Goal: Information Seeking & Learning: Find specific fact

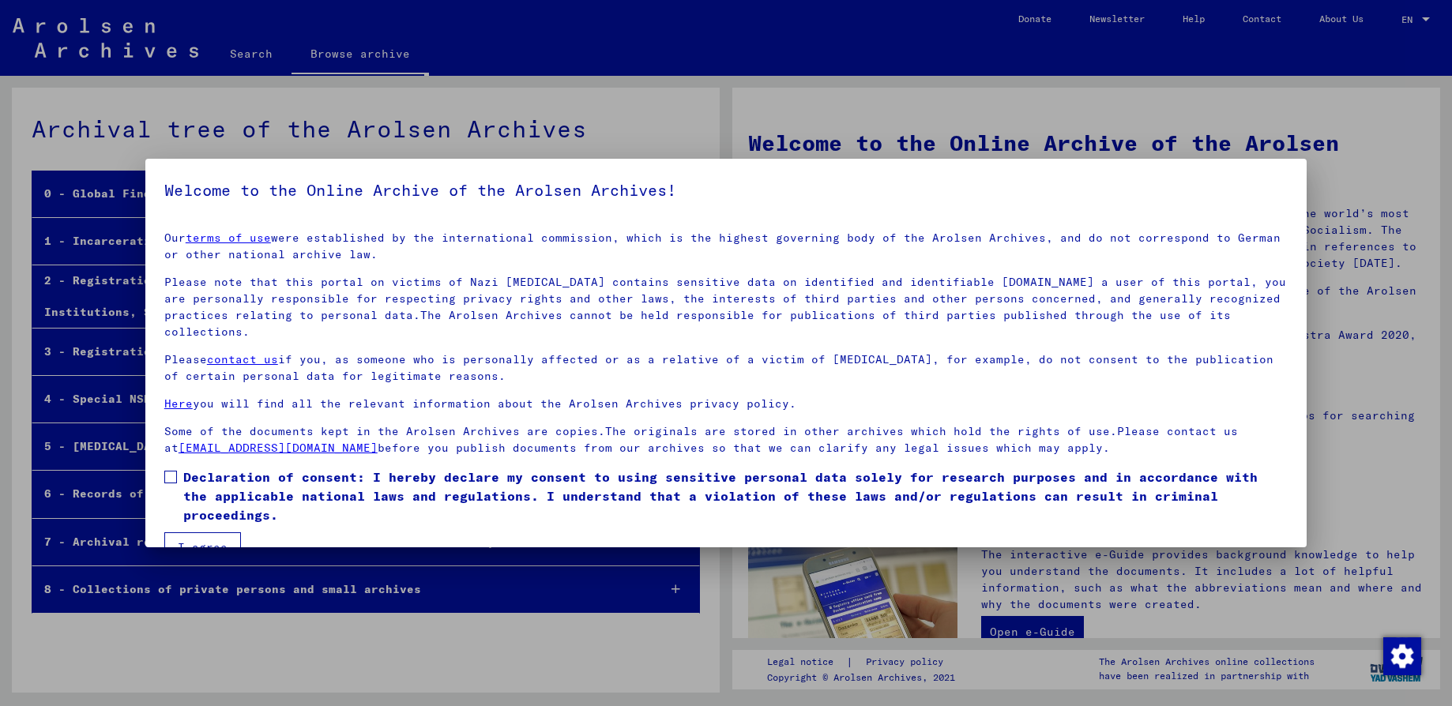
drag, startPoint x: 168, startPoint y: 455, endPoint x: 167, endPoint y: 463, distance: 7.9
click at [168, 471] on span at bounding box center [170, 477] width 13 height 13
click at [194, 532] on button "I agree" at bounding box center [202, 547] width 77 height 30
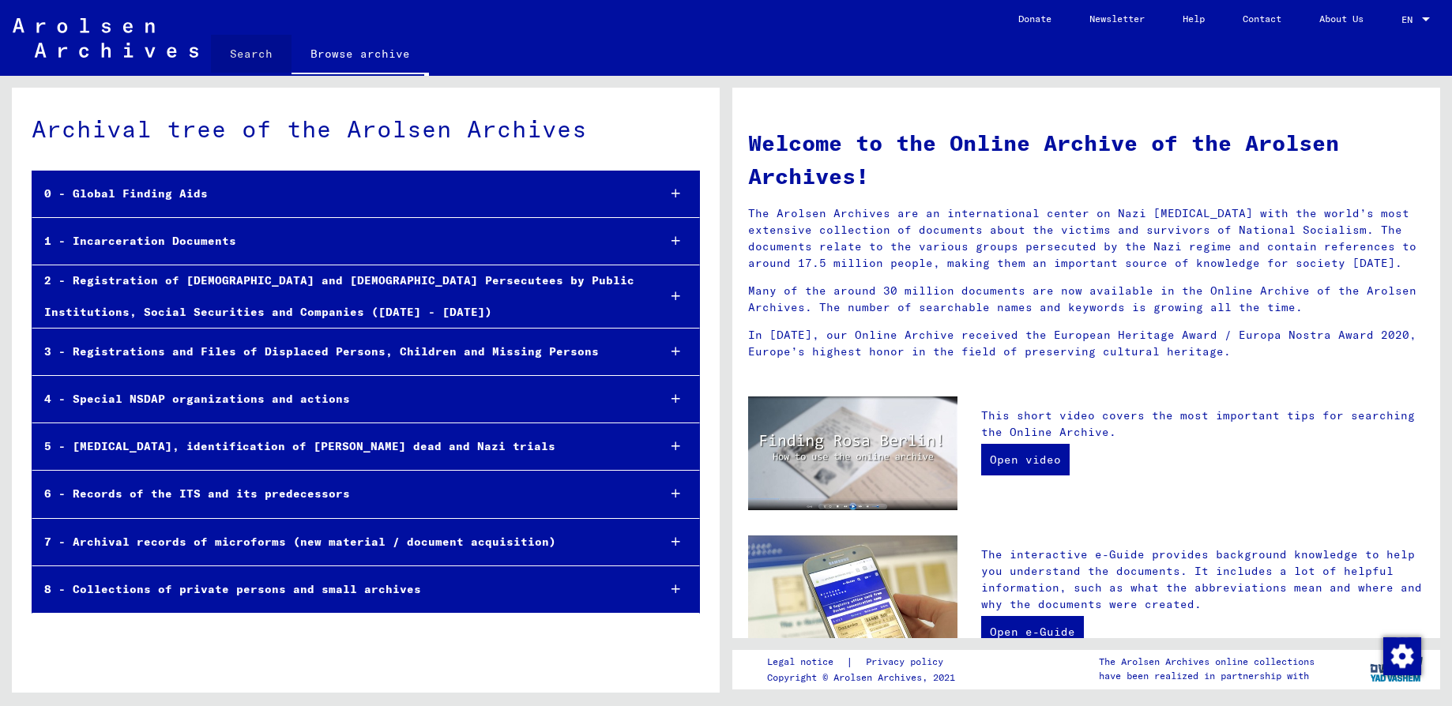
click at [245, 51] on link "Search" at bounding box center [251, 54] width 81 height 38
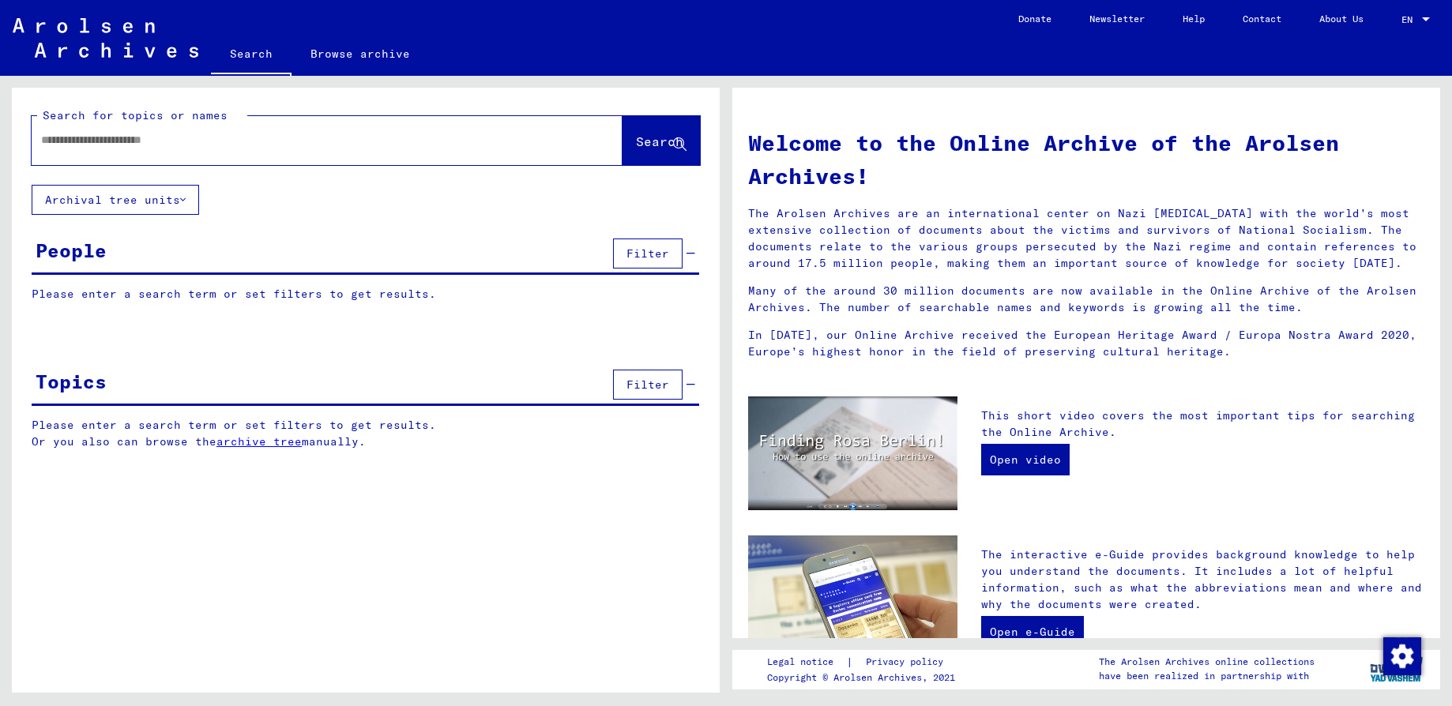
click at [89, 144] on input "text" at bounding box center [308, 140] width 534 height 17
type input "**********"
click at [636, 139] on span "Search" at bounding box center [659, 141] width 47 height 16
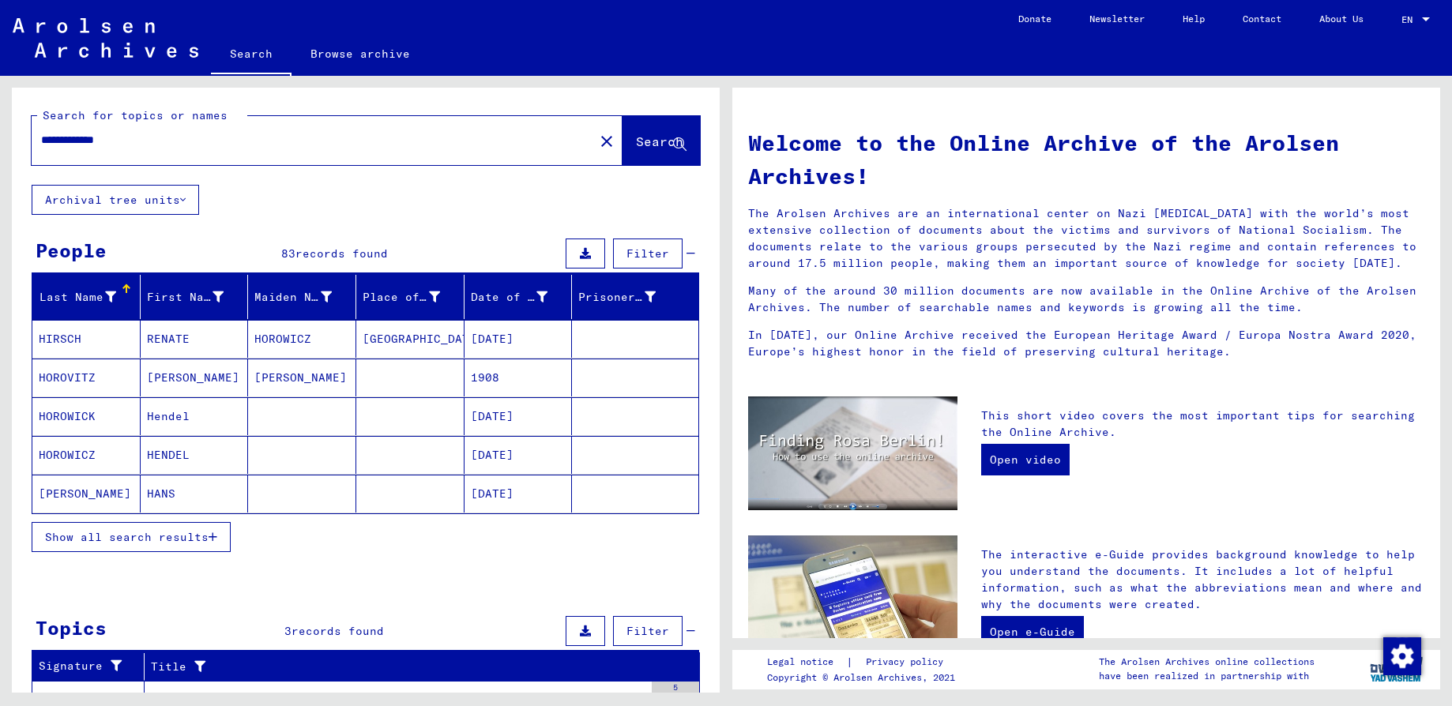
click at [118, 538] on span "Show all search results" at bounding box center [126, 537] width 163 height 14
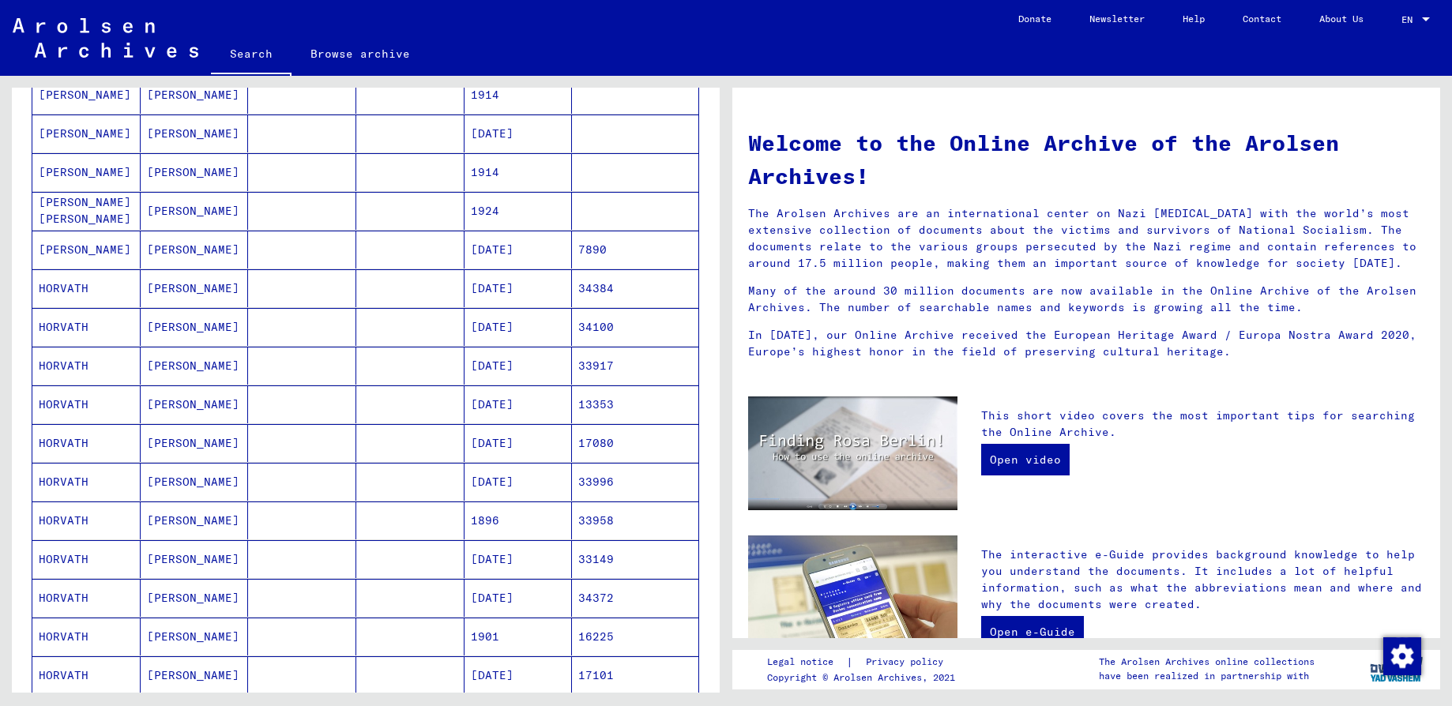
scroll to position [711, 0]
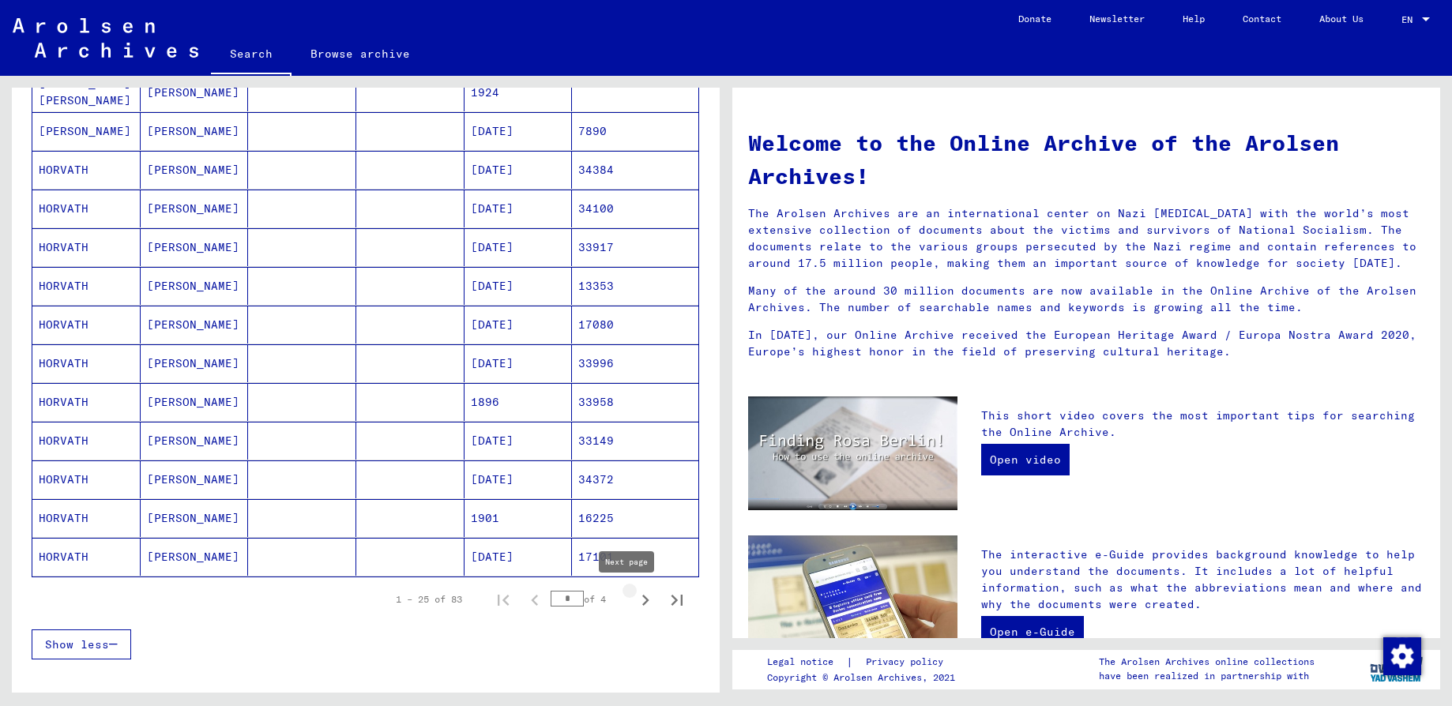
click at [642, 596] on icon "Next page" at bounding box center [645, 600] width 7 height 11
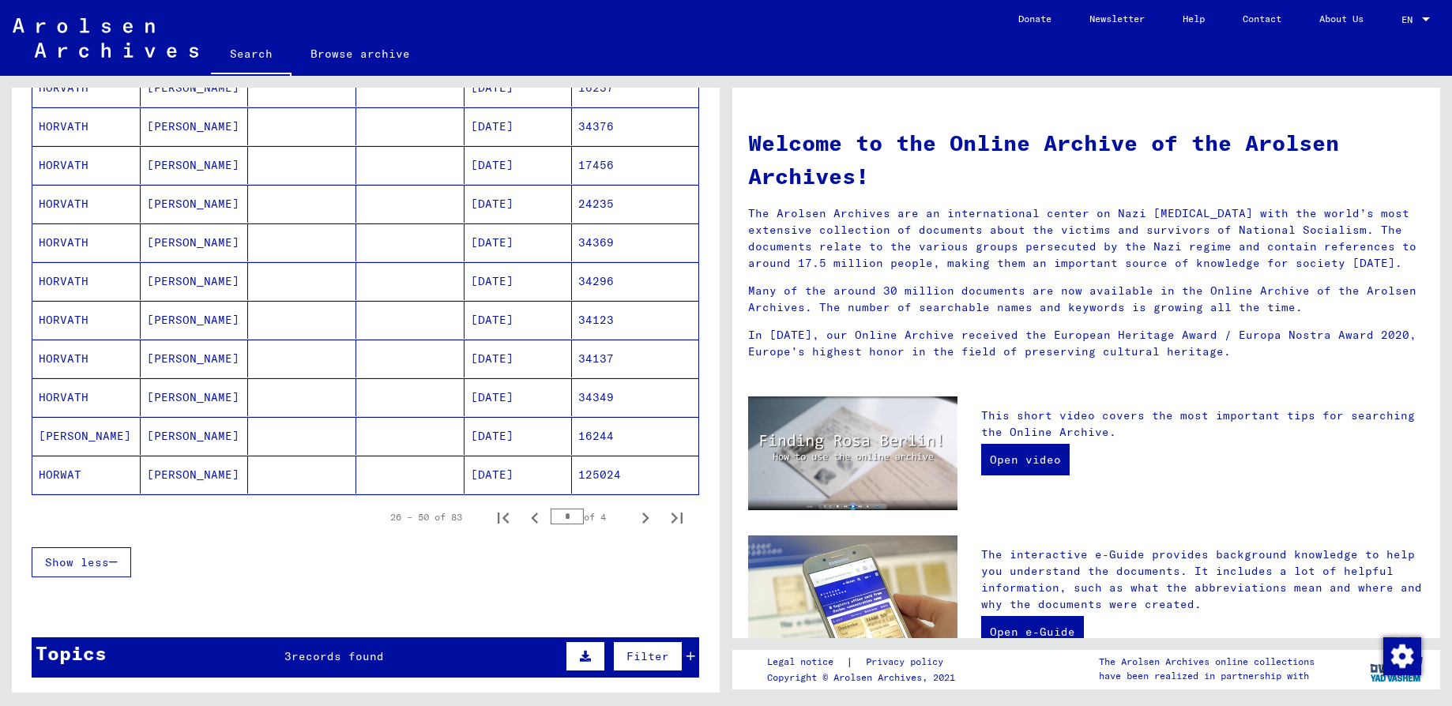
scroll to position [829, 0]
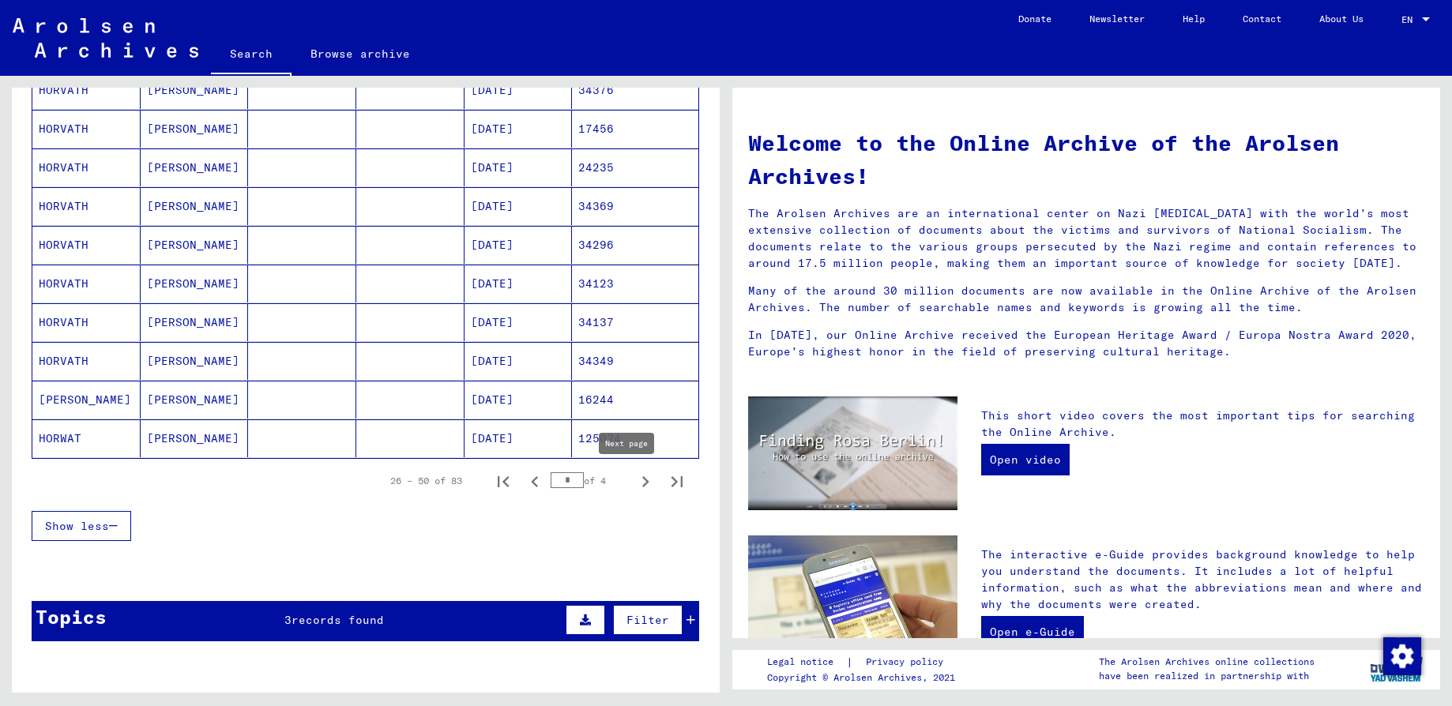
click at [634, 480] on icon "Next page" at bounding box center [645, 482] width 22 height 22
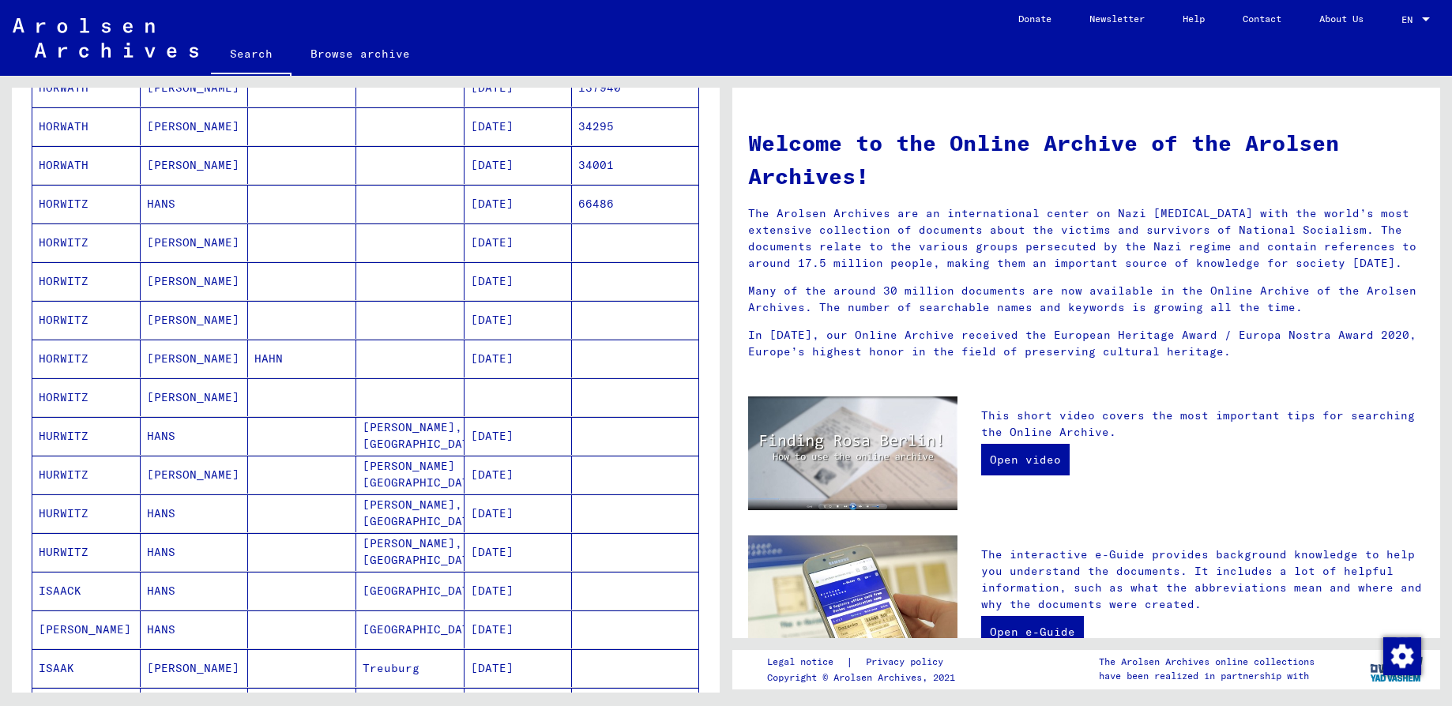
scroll to position [355, 0]
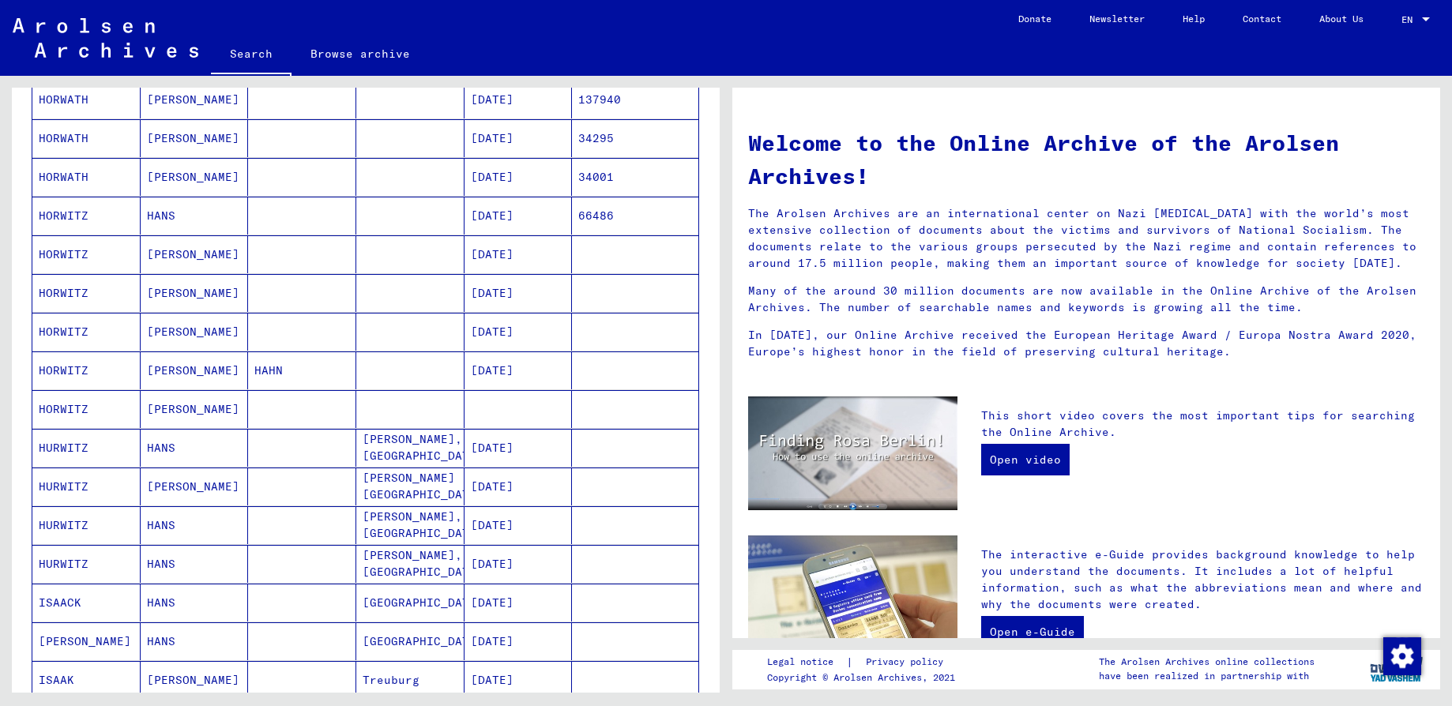
click at [487, 212] on mat-cell "[DATE]" at bounding box center [518, 216] width 108 height 38
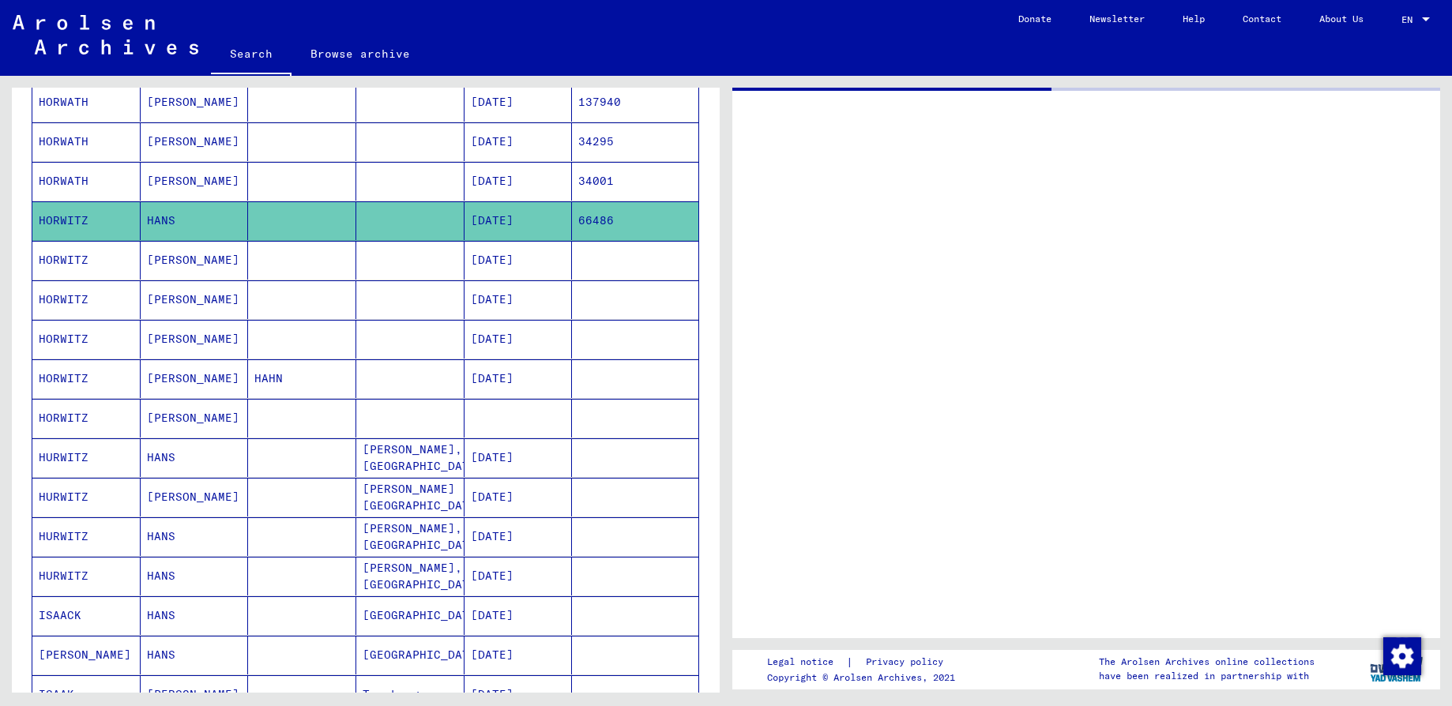
scroll to position [358, 0]
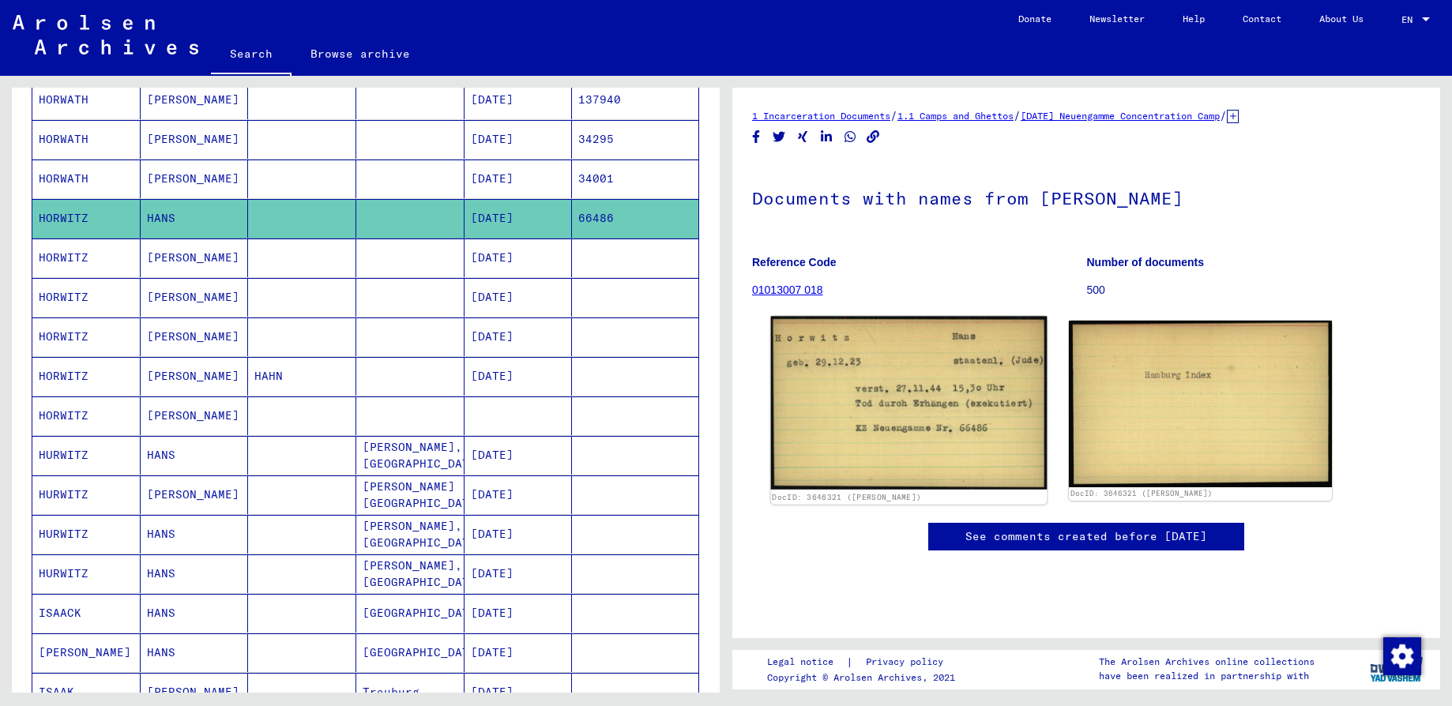
click at [902, 422] on img at bounding box center [909, 404] width 276 height 174
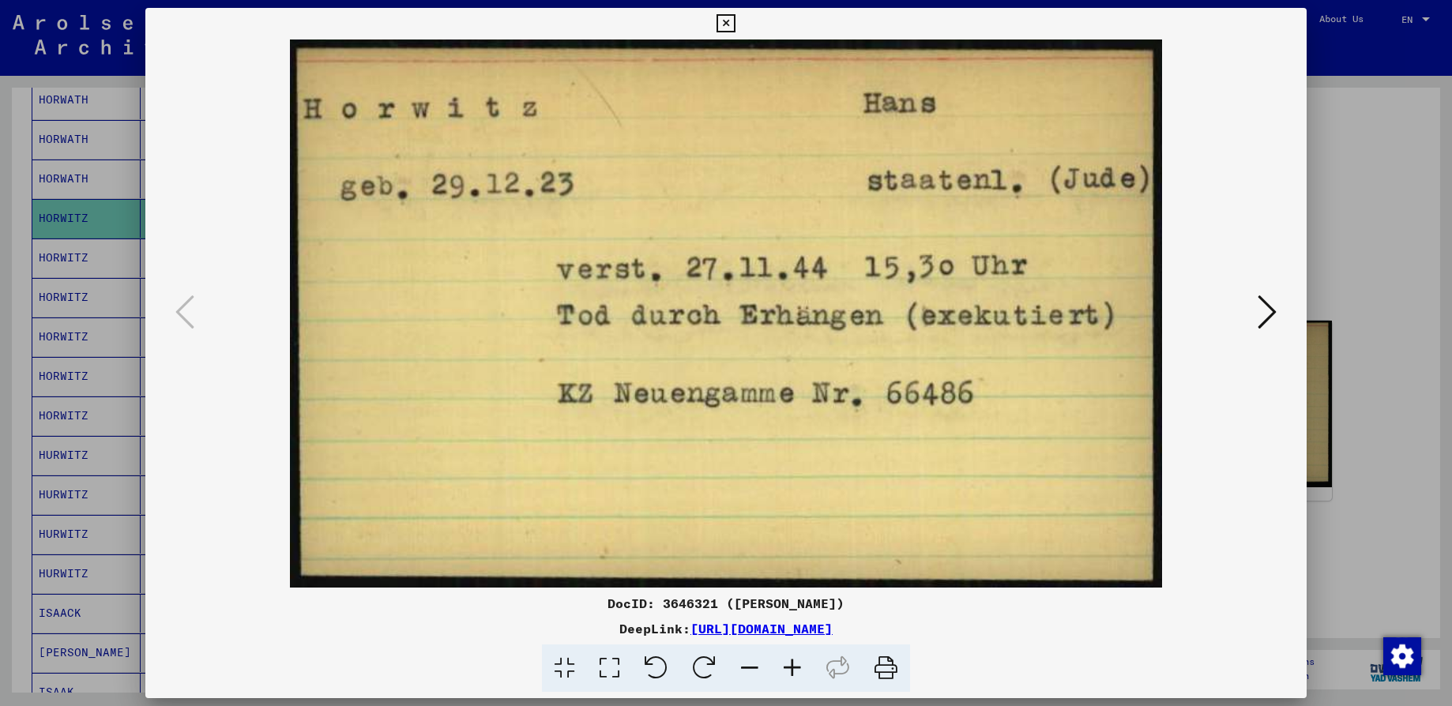
click at [1267, 308] on icon at bounding box center [1266, 312] width 19 height 38
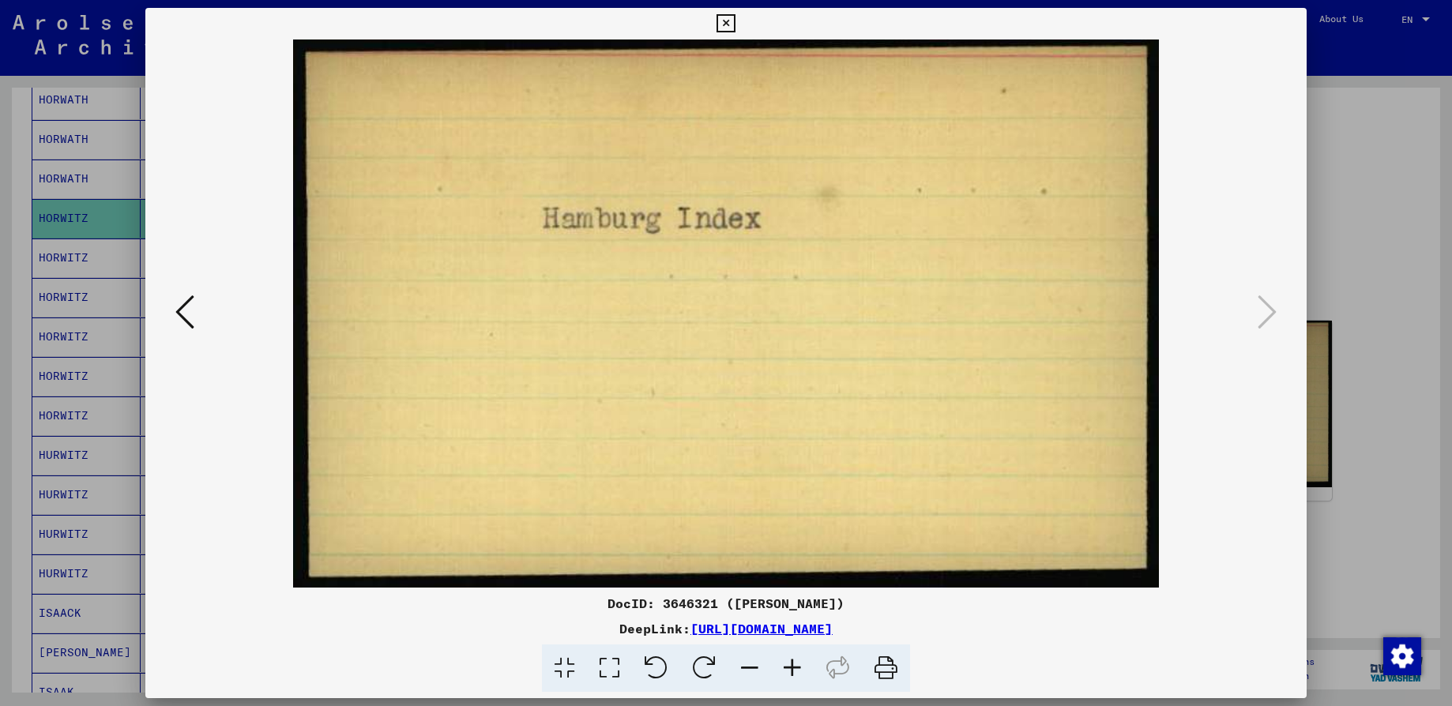
click at [721, 21] on icon at bounding box center [725, 23] width 18 height 19
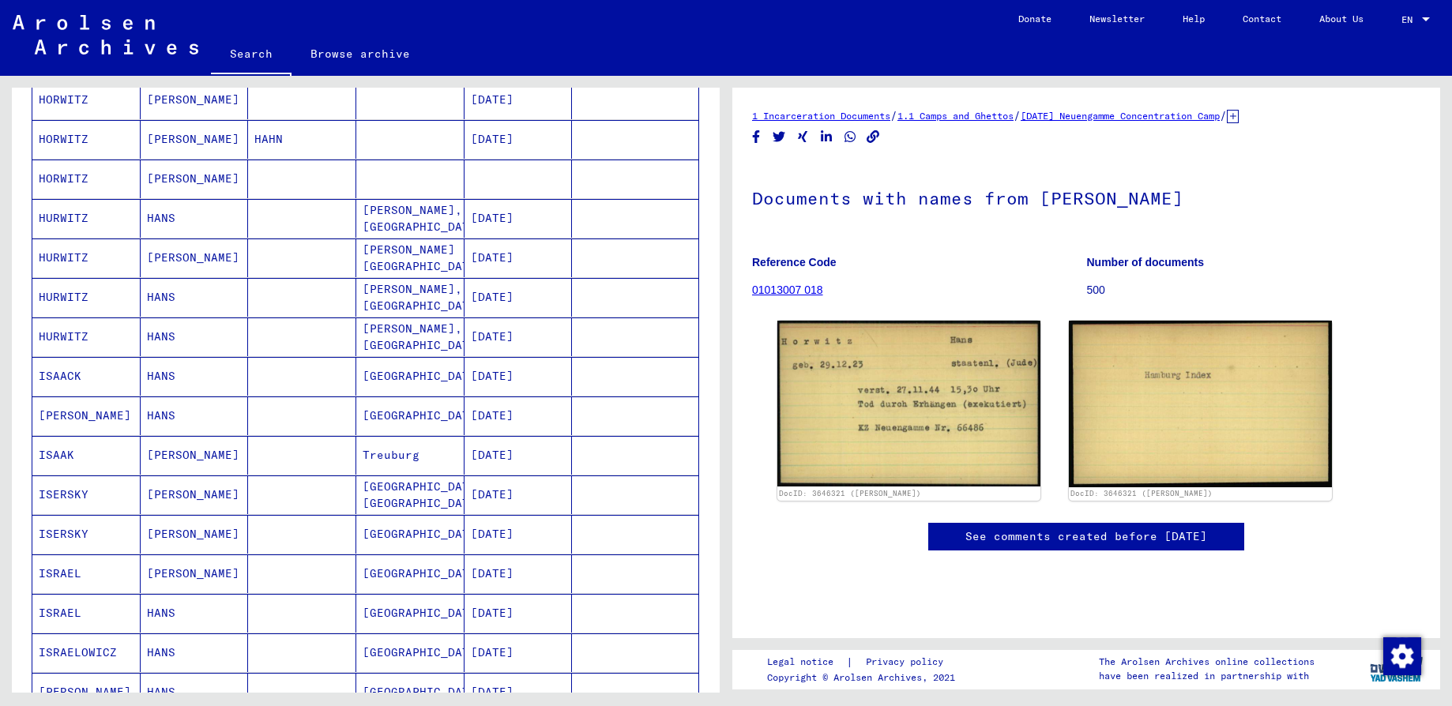
scroll to position [713, 0]
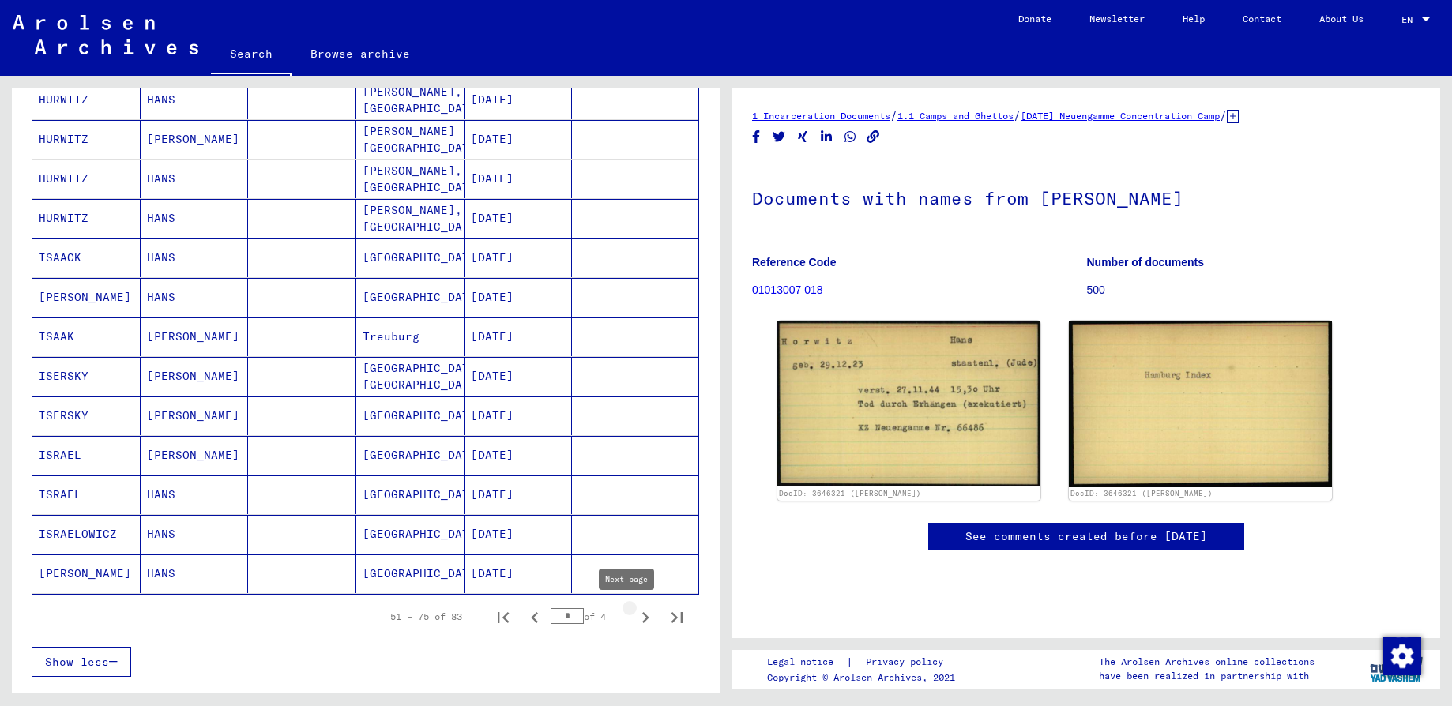
click at [634, 617] on icon "Next page" at bounding box center [645, 618] width 22 height 22
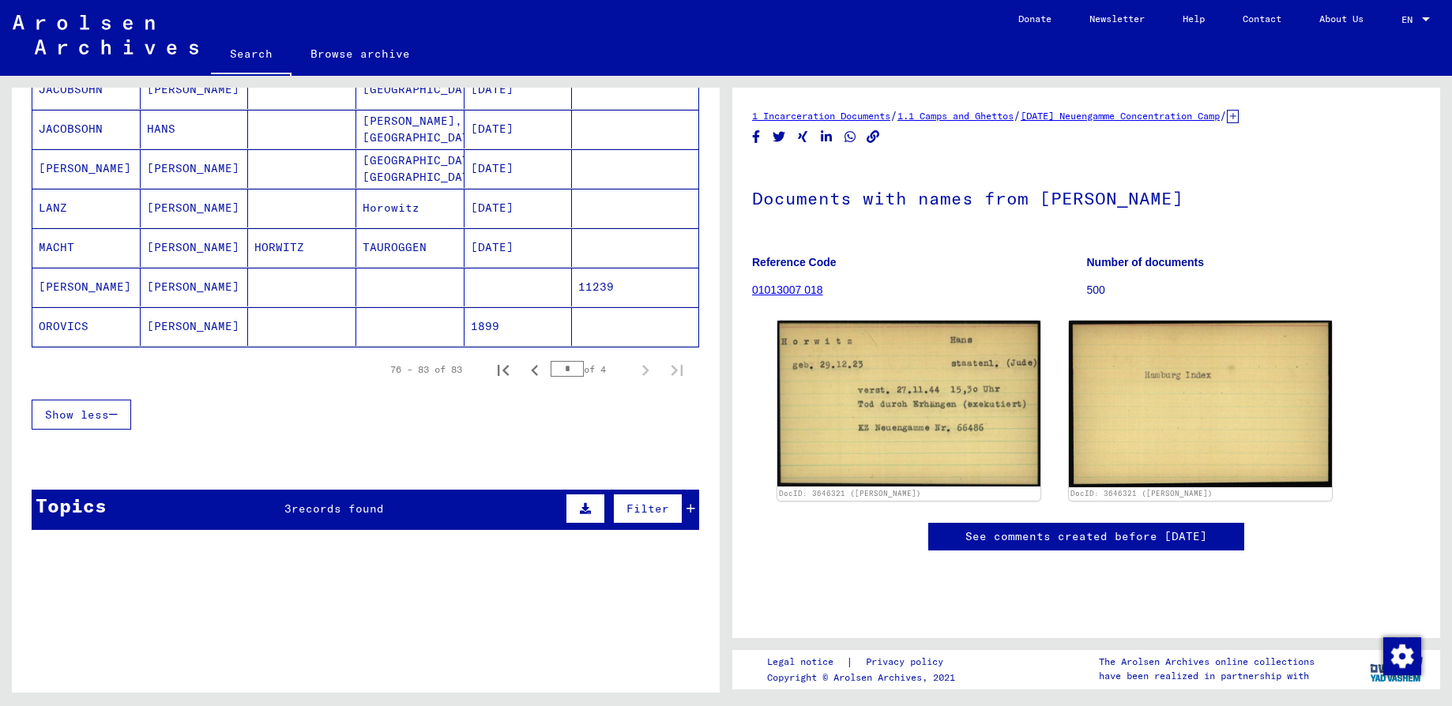
scroll to position [171, 0]
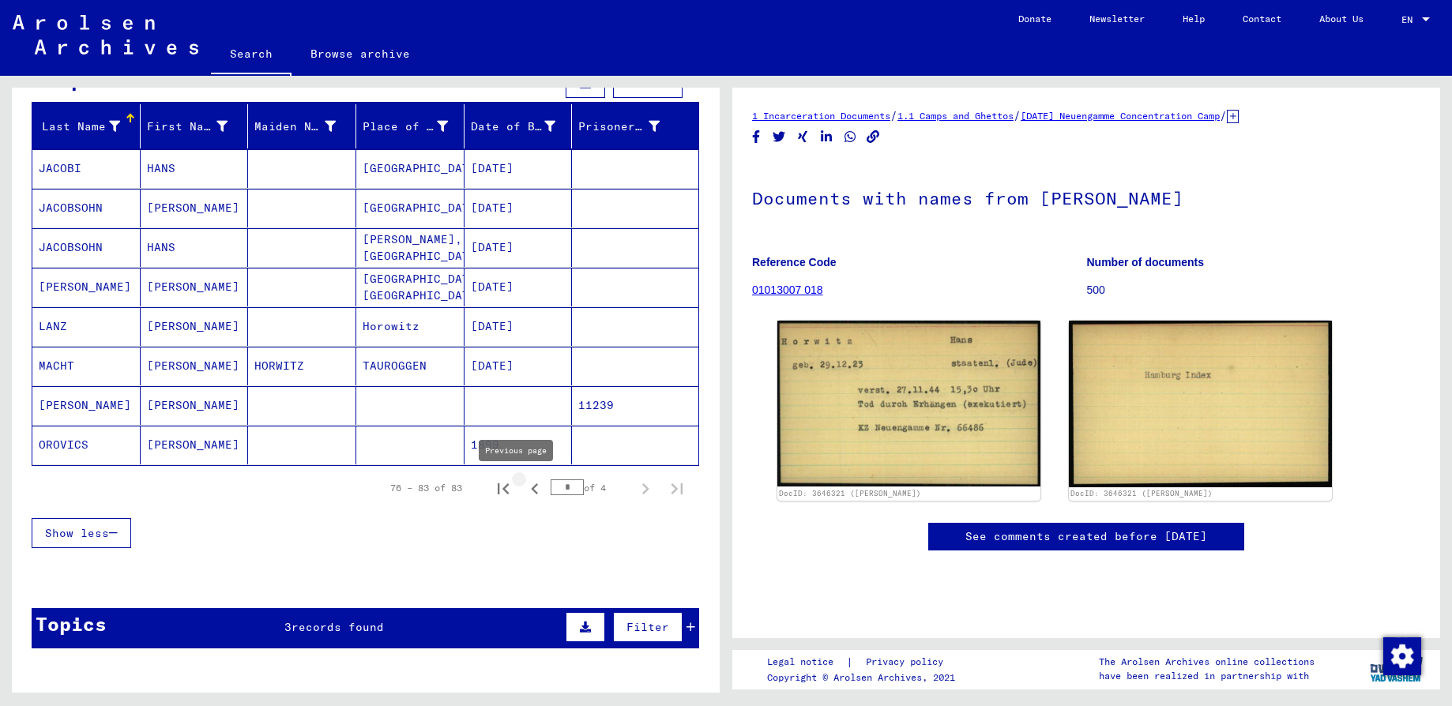
click at [524, 484] on icon "Previous page" at bounding box center [535, 489] width 22 height 22
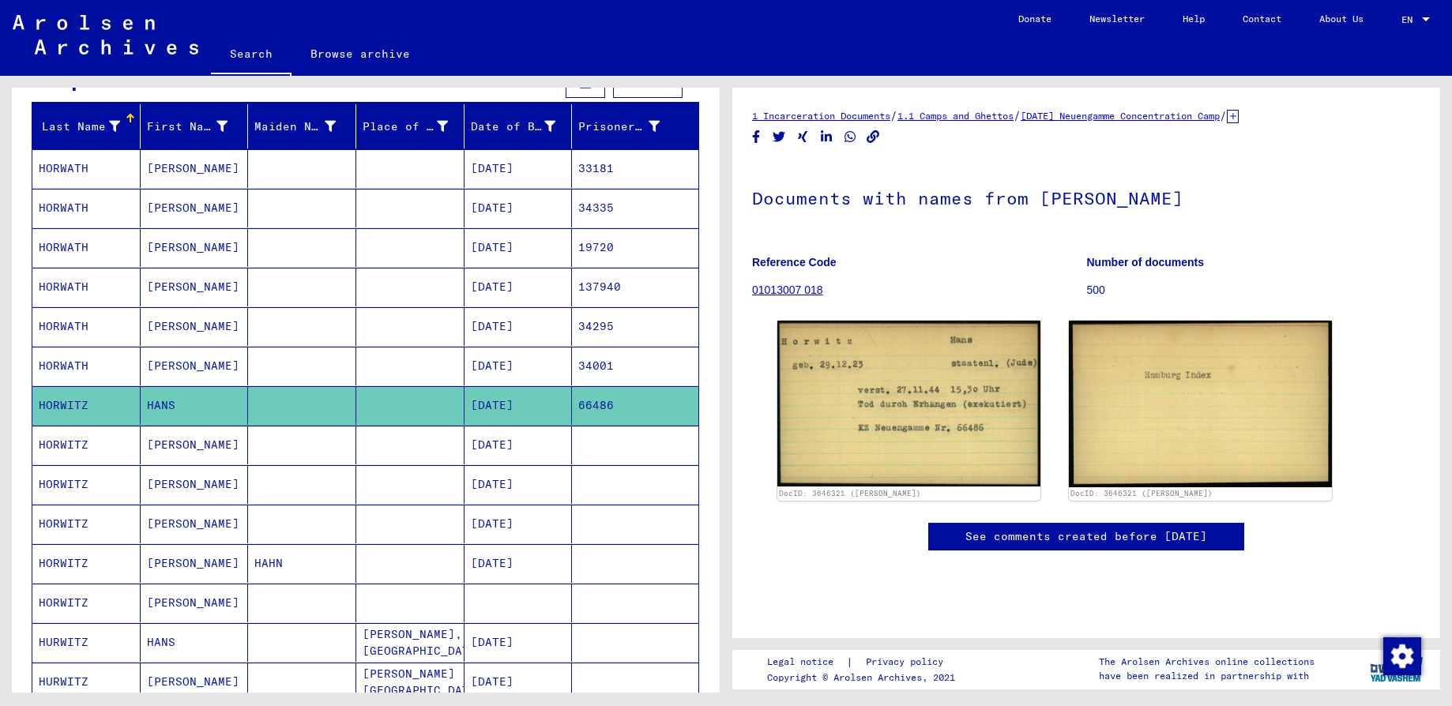
click at [478, 402] on mat-cell "[DATE]" at bounding box center [518, 405] width 108 height 39
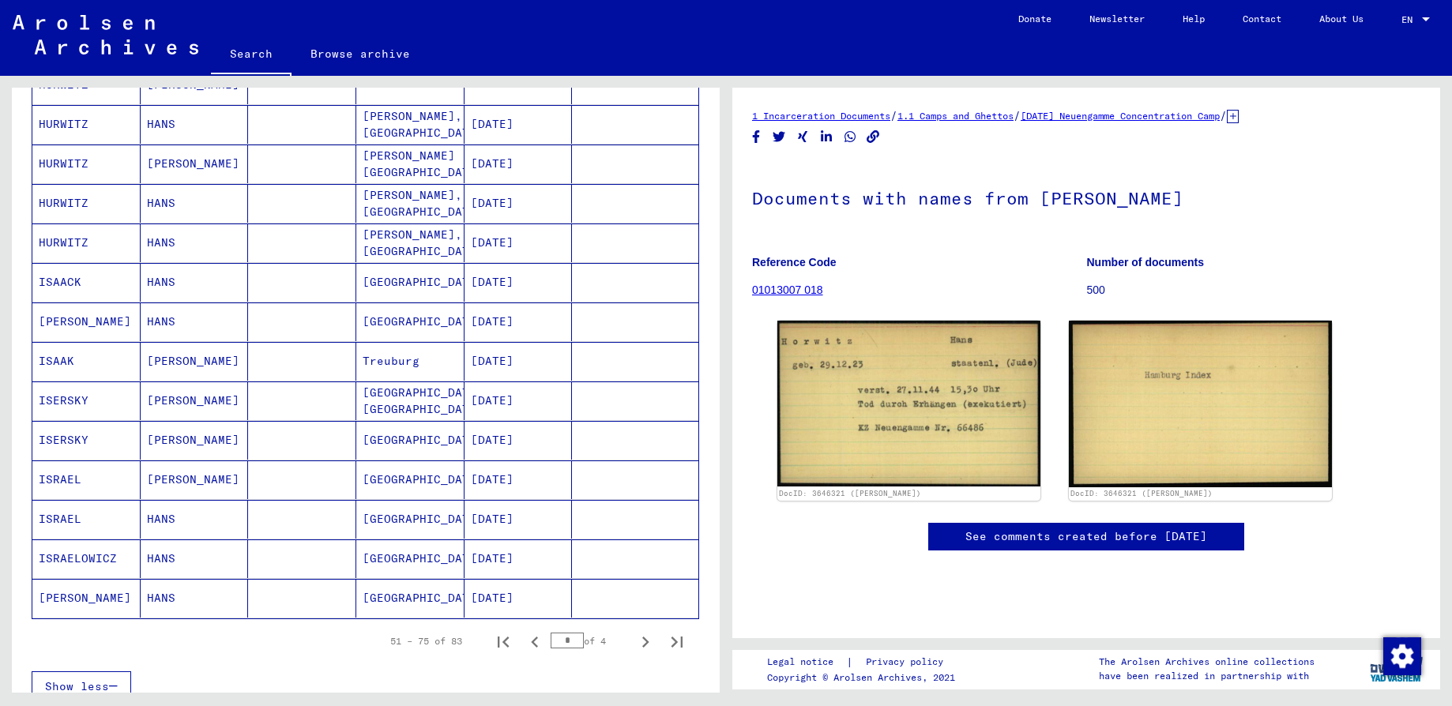
scroll to position [645, 0]
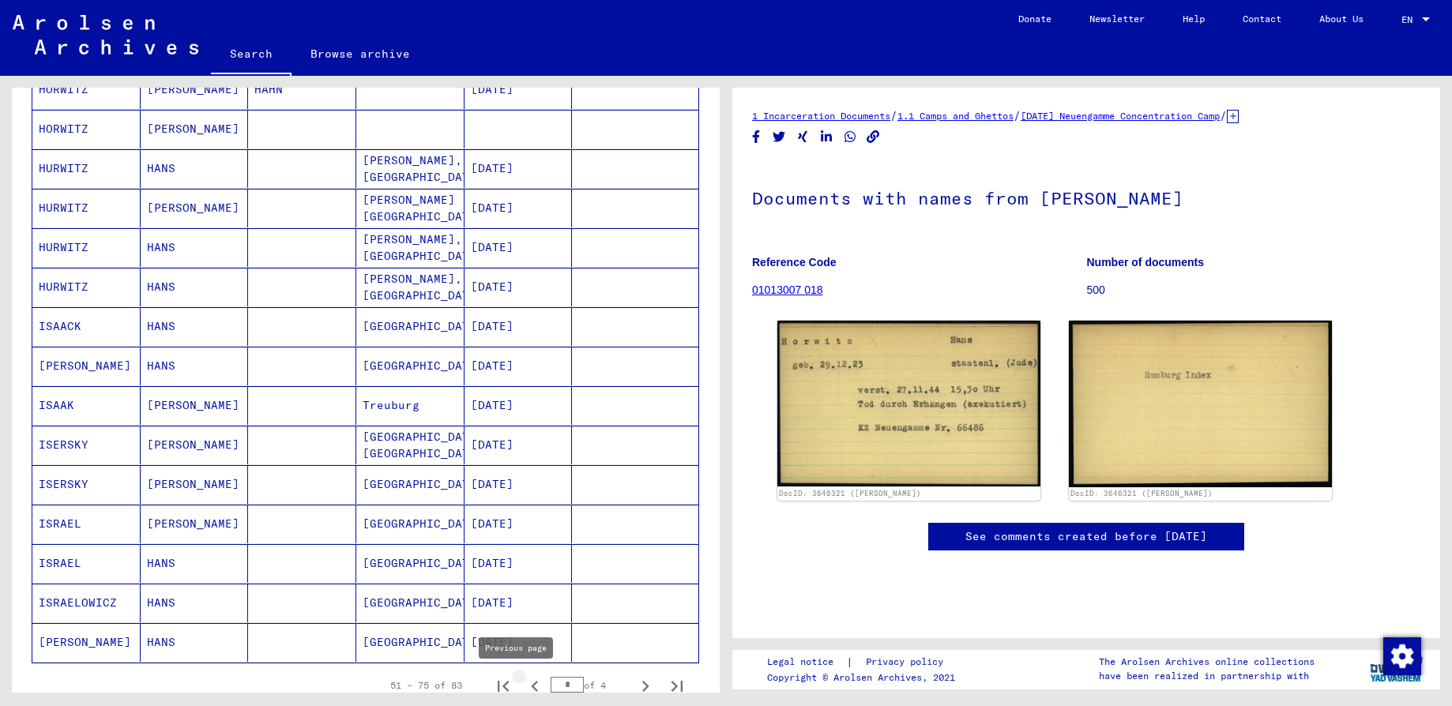
click at [524, 684] on icon "Previous page" at bounding box center [535, 686] width 22 height 22
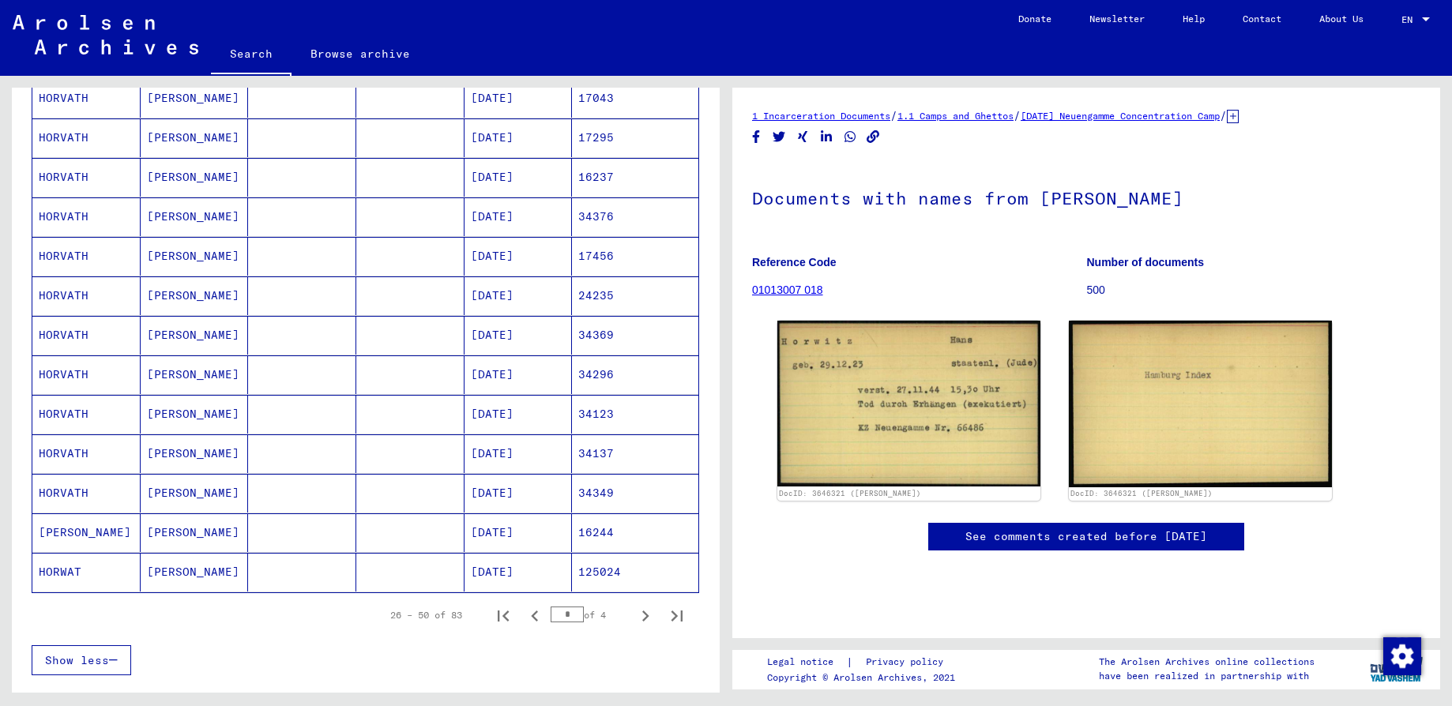
scroll to position [763, 0]
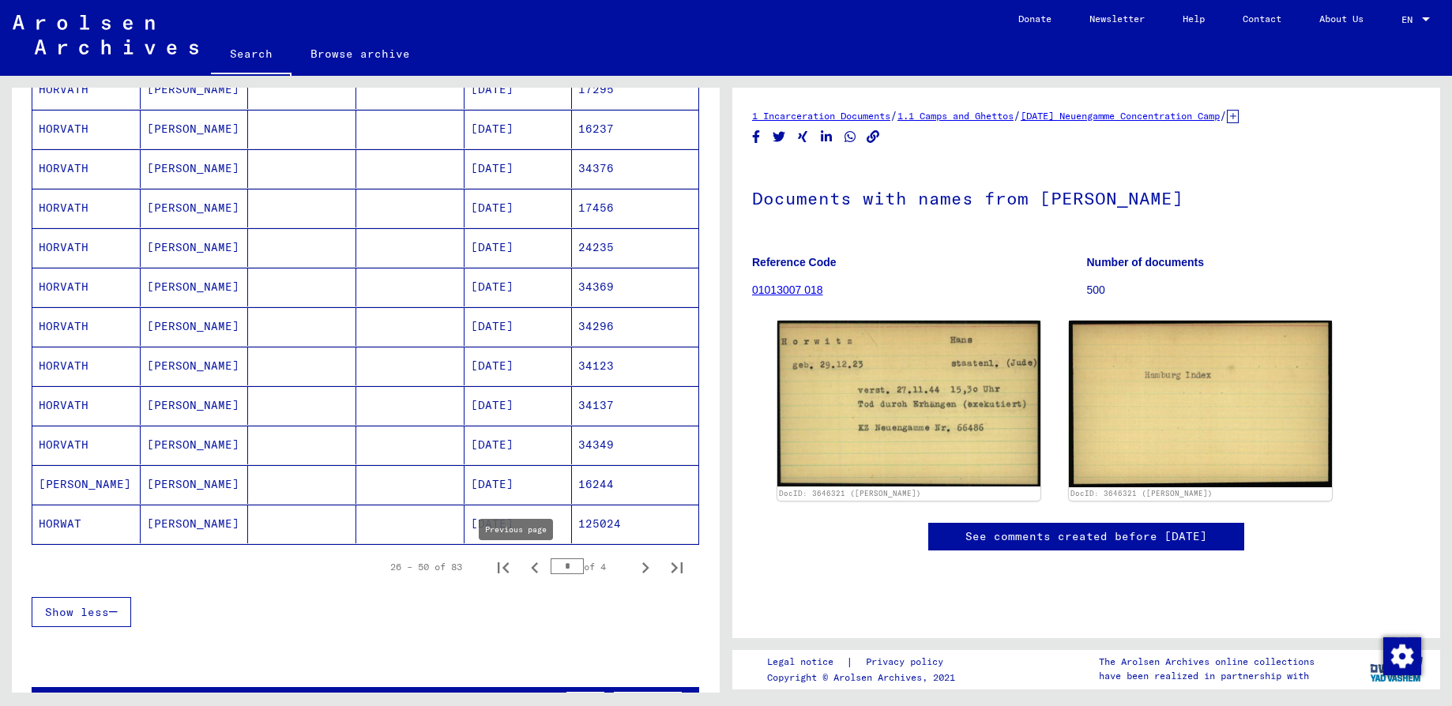
click at [524, 566] on icon "Previous page" at bounding box center [535, 568] width 22 height 22
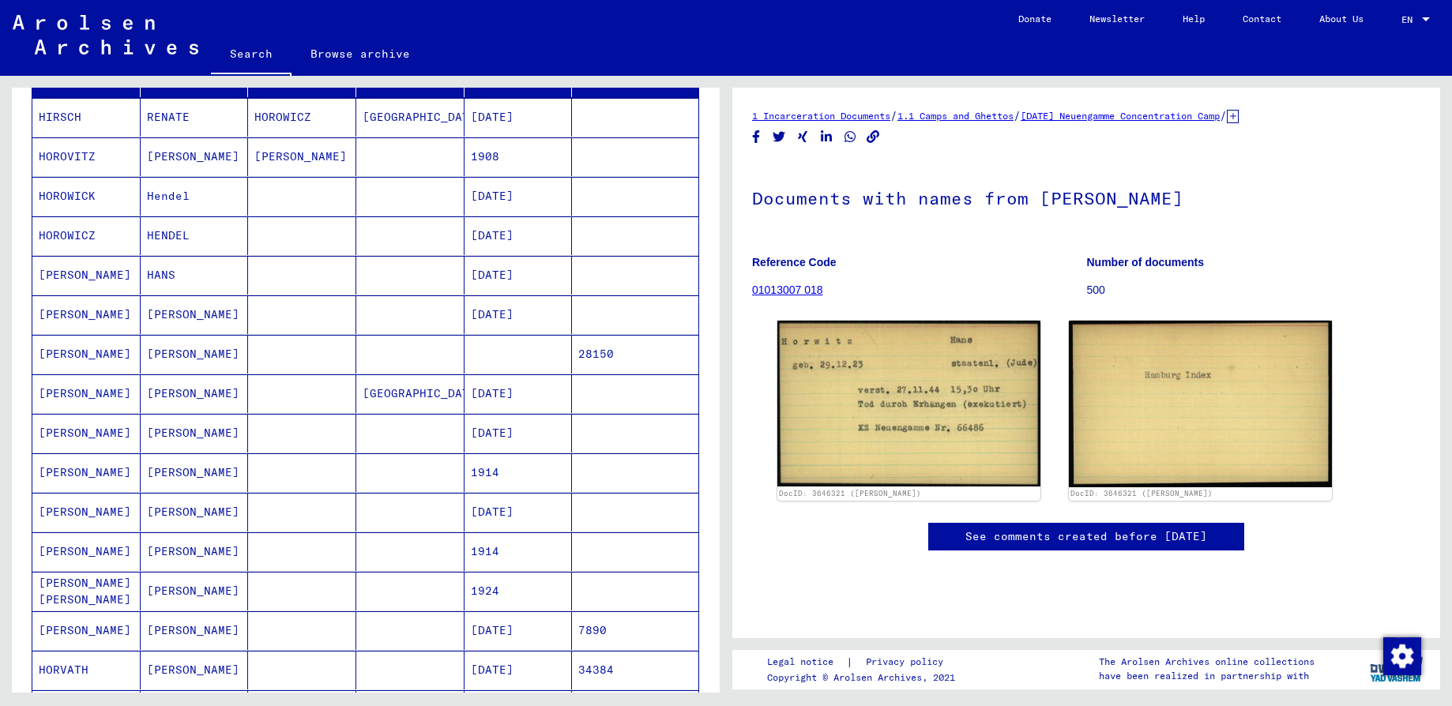
scroll to position [237, 0]
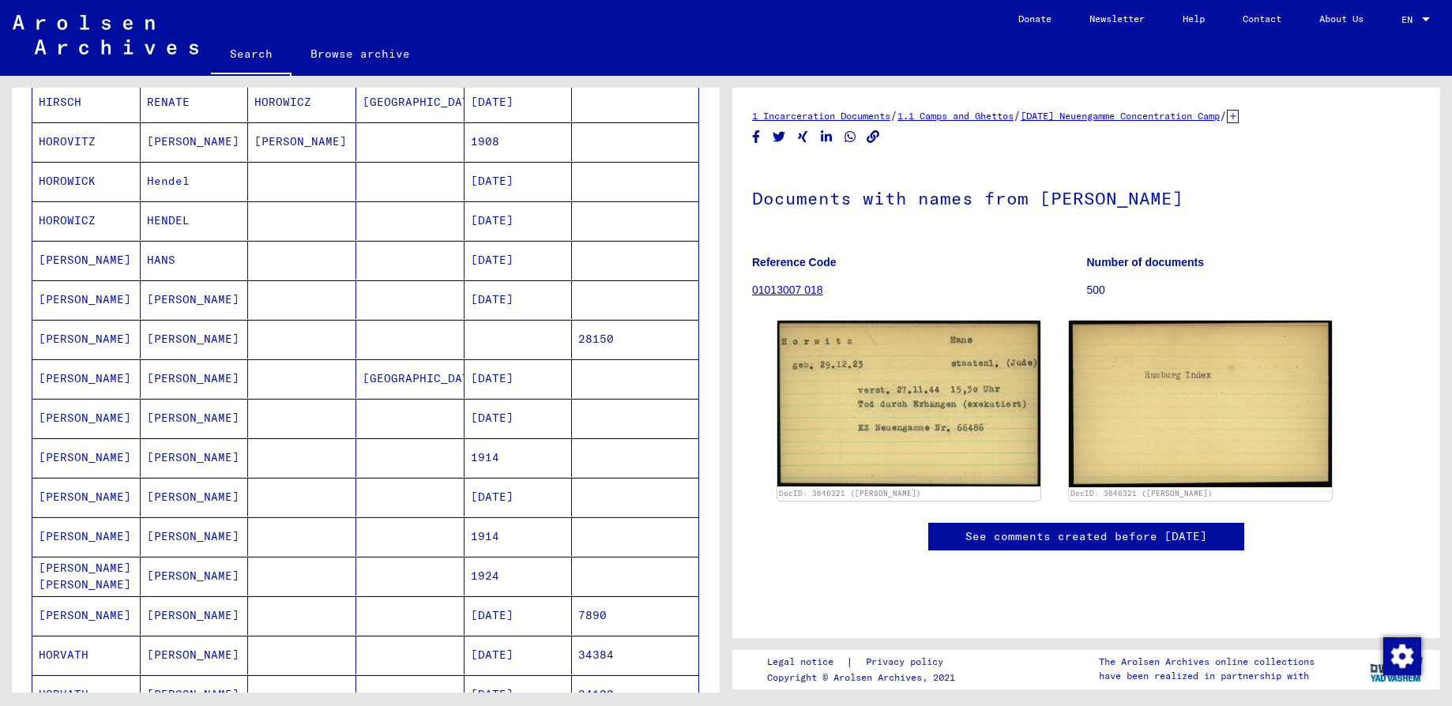
click at [497, 341] on mat-cell at bounding box center [518, 339] width 108 height 39
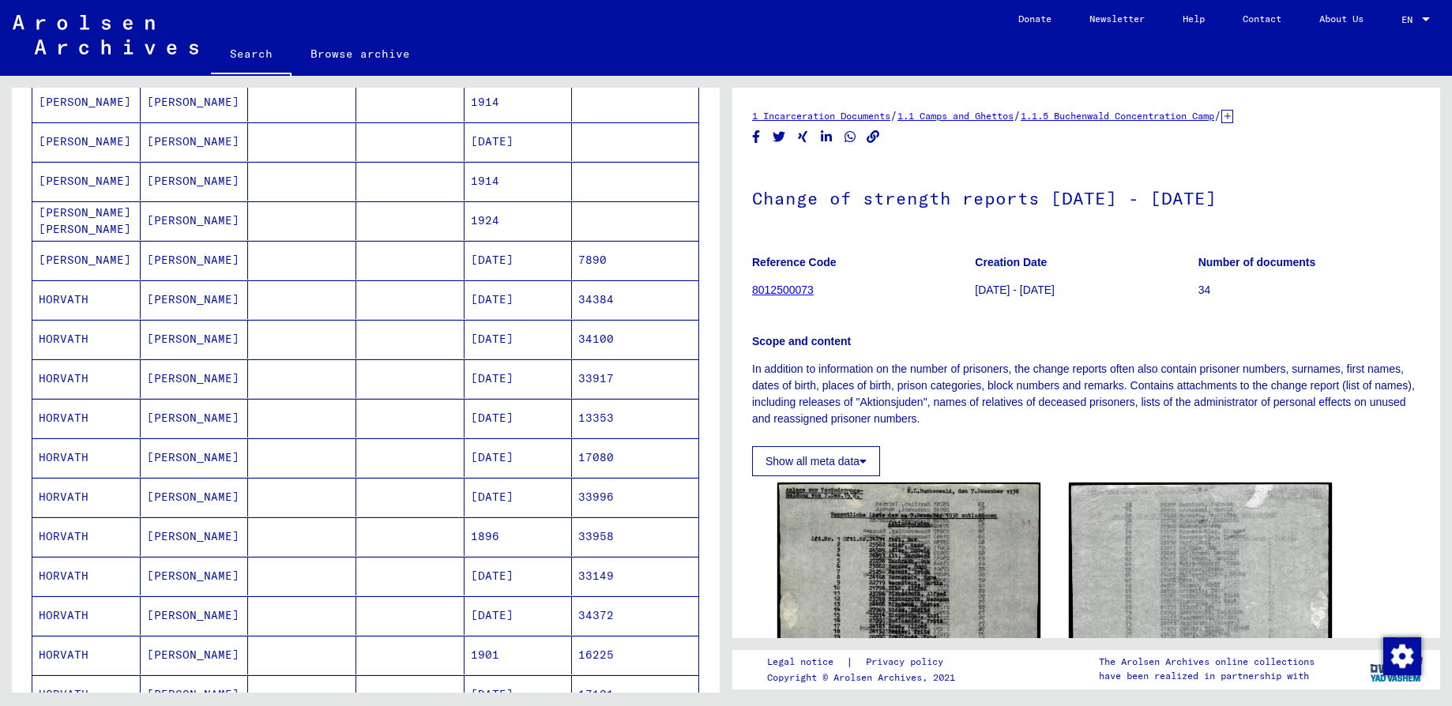
scroll to position [711, 0]
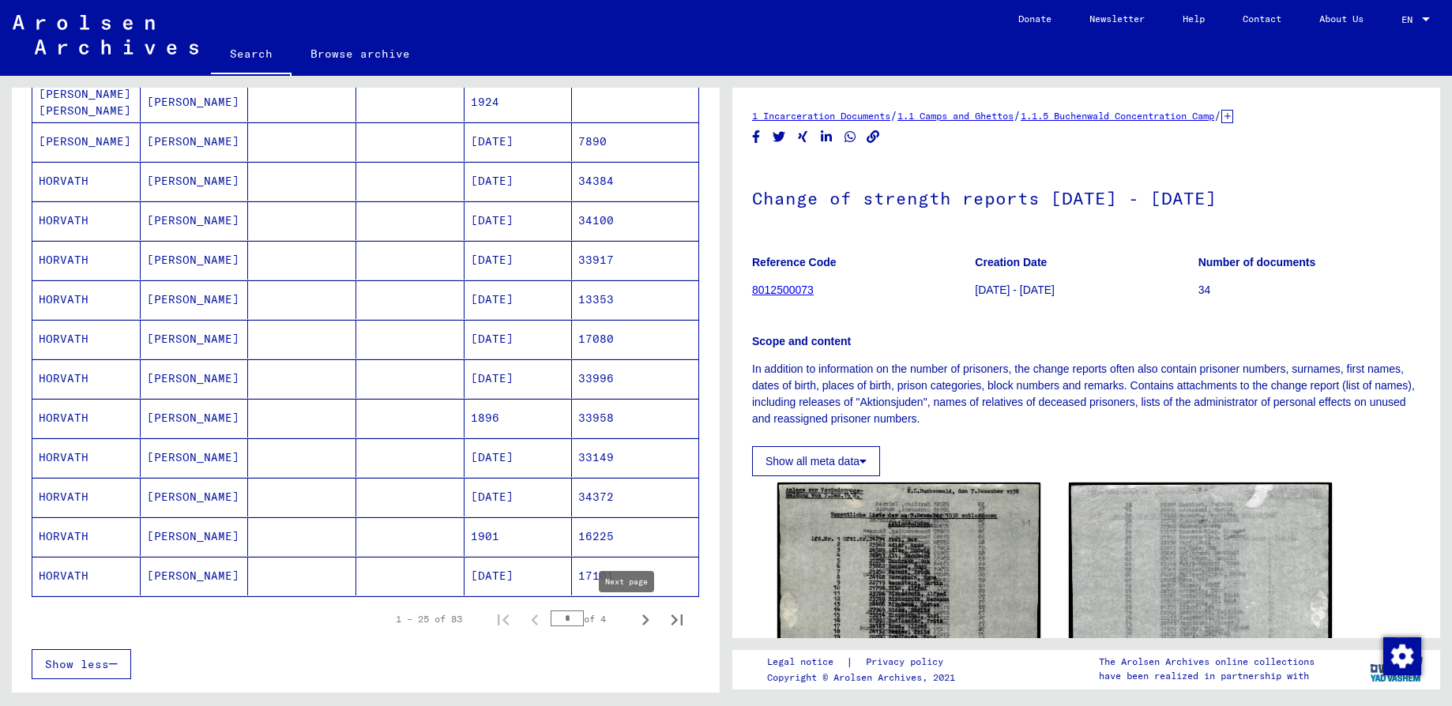
click at [634, 618] on icon "Next page" at bounding box center [645, 620] width 22 height 22
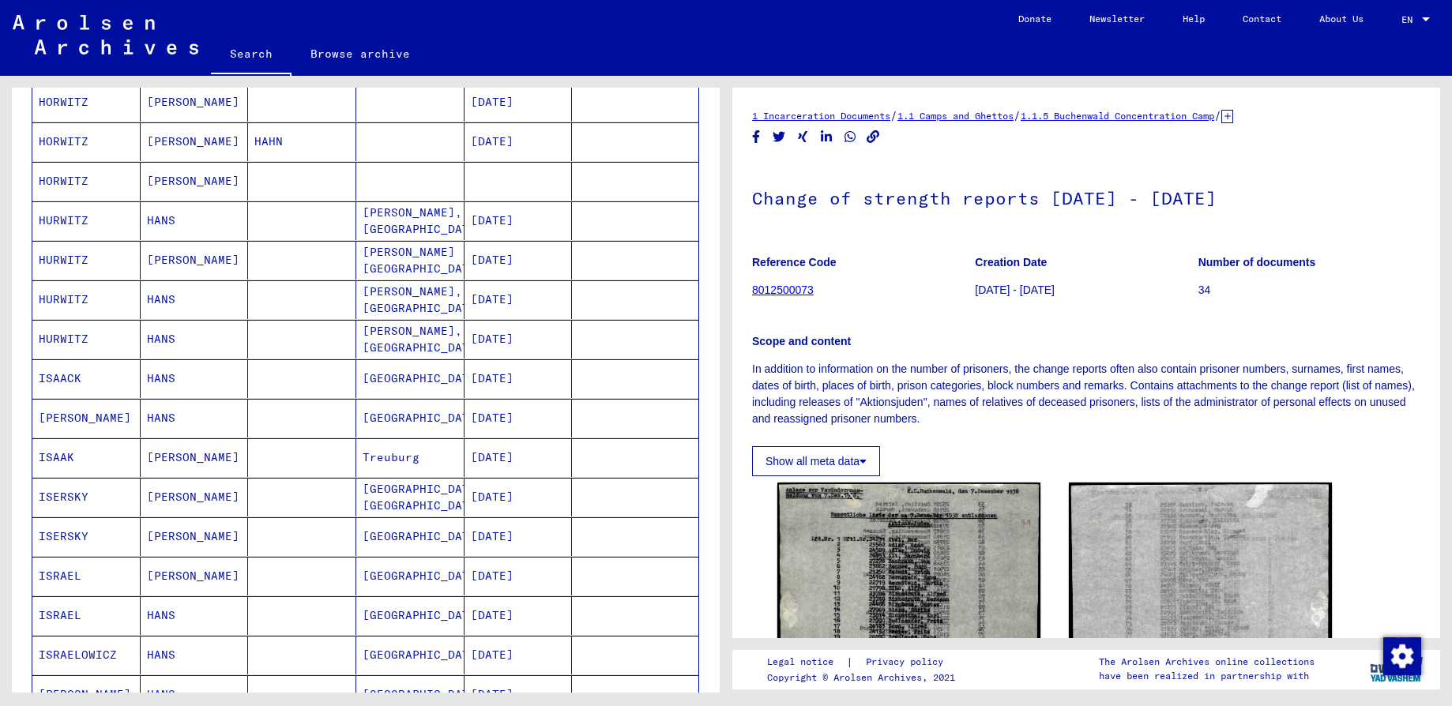
scroll to position [829, 0]
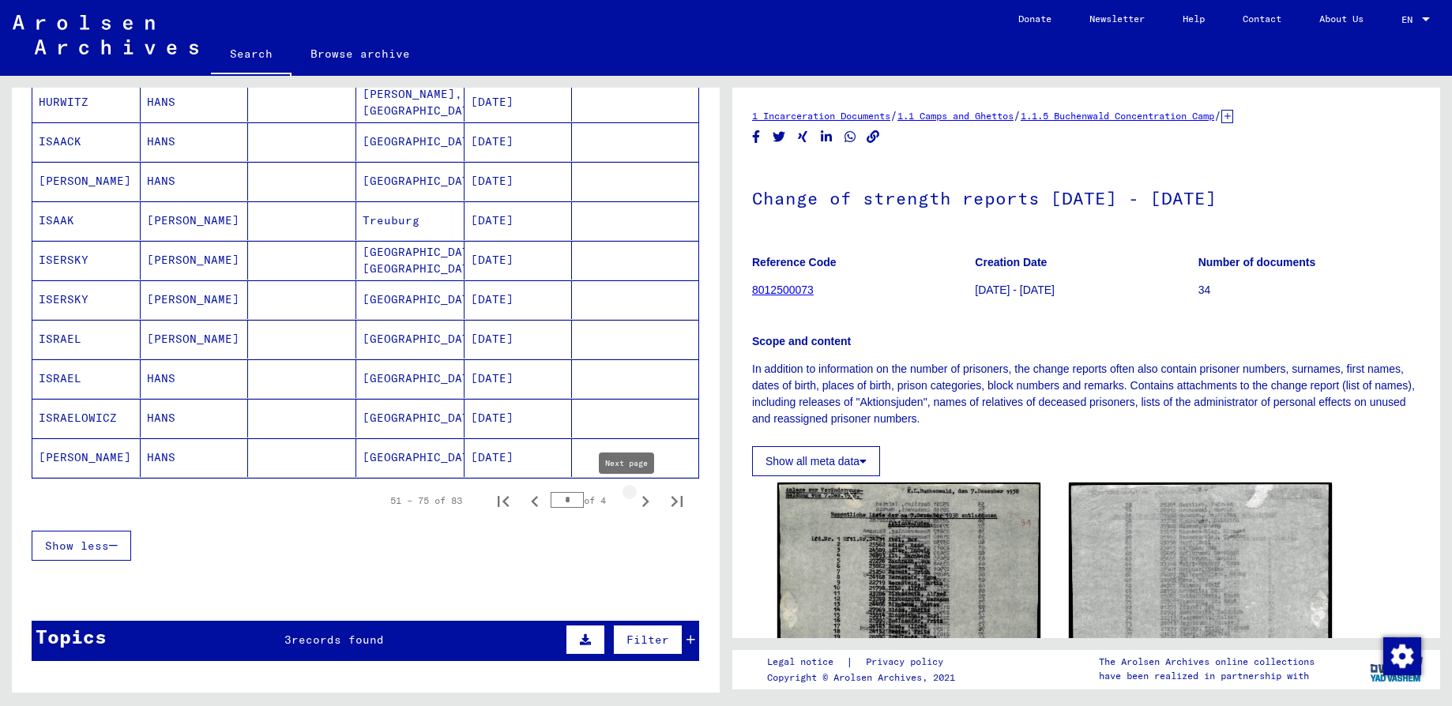
click at [642, 501] on icon "Next page" at bounding box center [645, 501] width 7 height 11
type input "*"
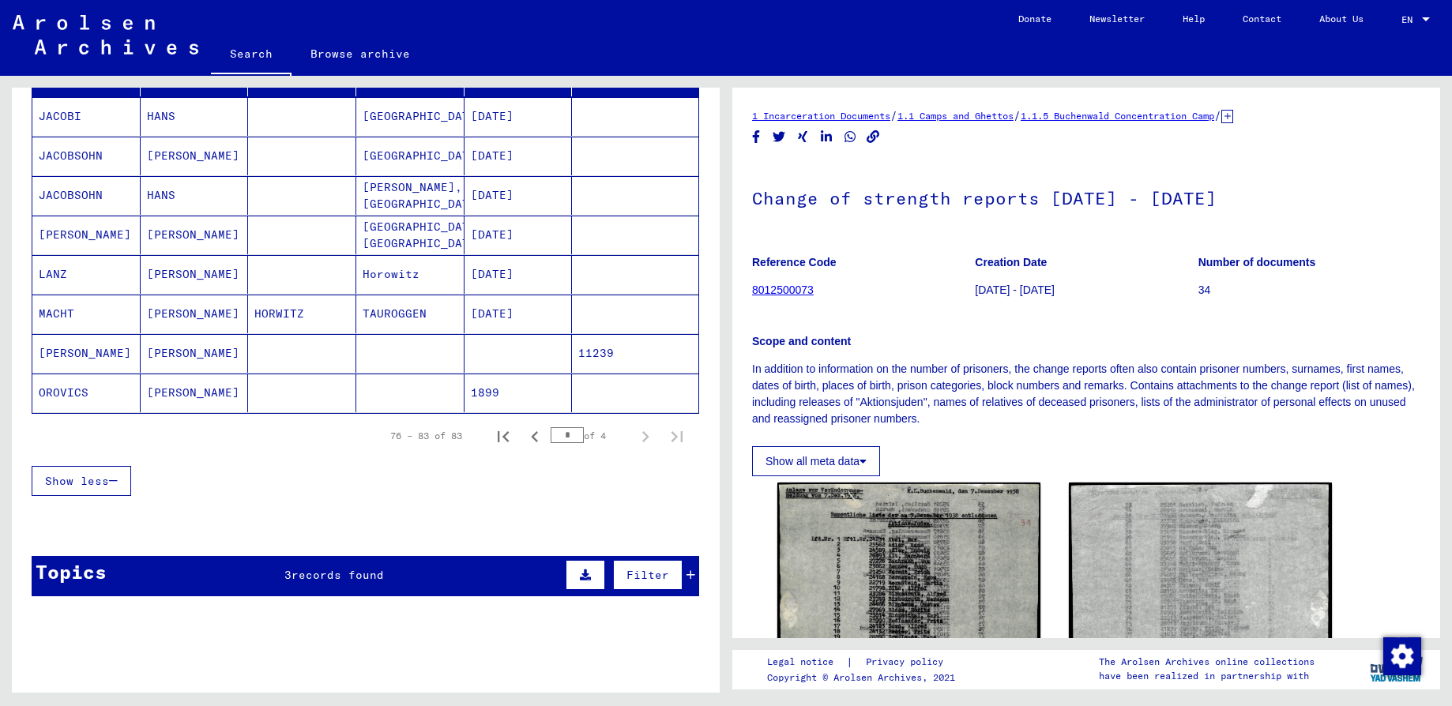
scroll to position [171, 0]
